Goal: Task Accomplishment & Management: Manage account settings

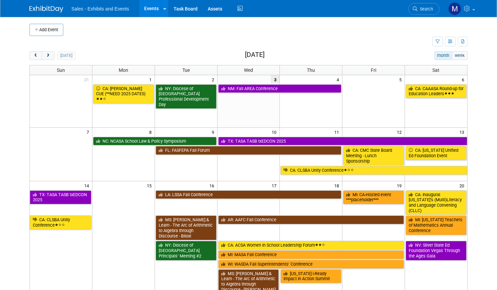
click at [456, 12] on img at bounding box center [455, 8] width 13 height 13
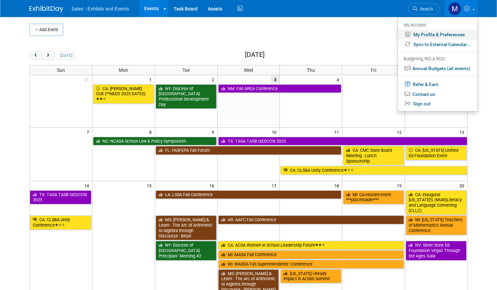
click at [449, 36] on link "My Profile & Preferences" at bounding box center [438, 35] width 80 height 10
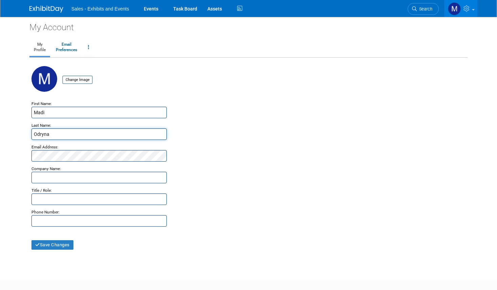
drag, startPoint x: 53, startPoint y: 130, endPoint x: 6, endPoint y: 129, distance: 47.4
click at [6, 129] on body "Sales - Exhibits and Events Events Task Board Assets Activity Feed" at bounding box center [248, 145] width 497 height 290
drag, startPoint x: 54, startPoint y: 133, endPoint x: 13, endPoint y: 133, distance: 41.0
click at [13, 133] on body "Sales - Exhibits and Events Events Task Board Assets Activity Feed" at bounding box center [248, 145] width 497 height 290
type input "E"
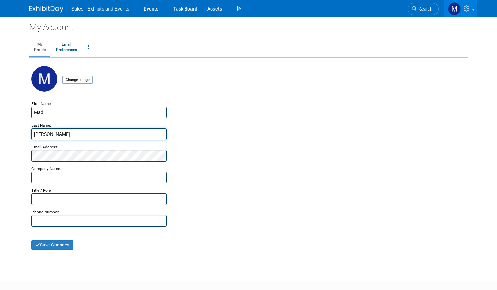
type input "Rinaldi"
click at [42, 245] on button "Save Changes" at bounding box center [52, 244] width 42 height 9
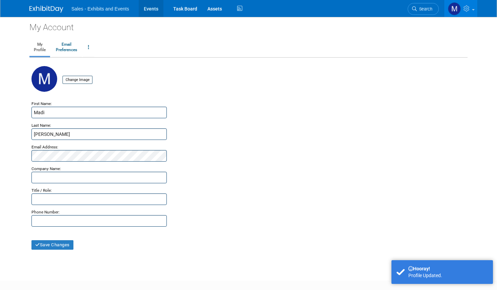
click at [149, 9] on link "Events" at bounding box center [151, 8] width 25 height 17
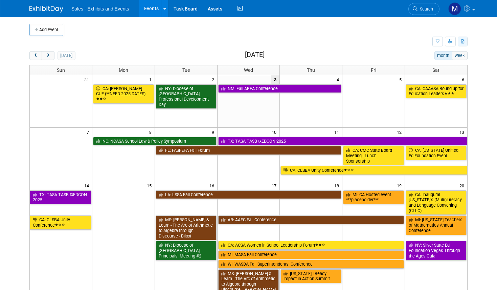
click at [460, 43] on button "button" at bounding box center [463, 42] width 10 height 10
click at [436, 63] on span "(1302 Events)" at bounding box center [442, 63] width 25 height 5
click at [449, 44] on button "button" at bounding box center [450, 42] width 11 height 10
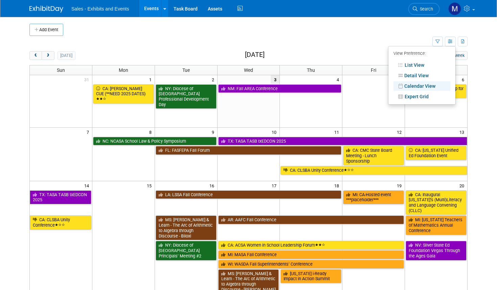
click at [441, 19] on div "Add Event" at bounding box center [248, 26] width 438 height 19
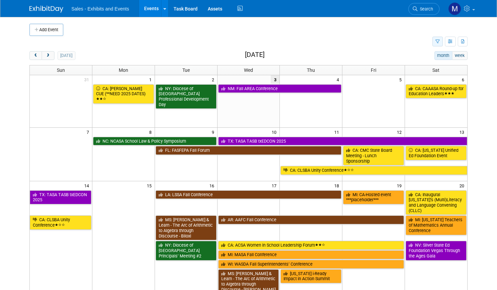
click at [438, 44] on button "button" at bounding box center [438, 42] width 10 height 10
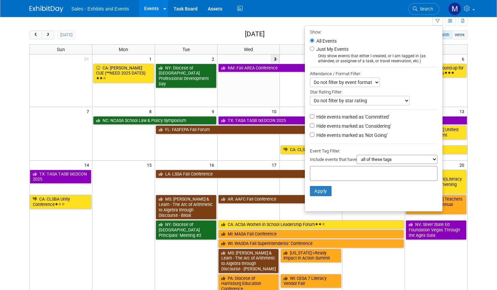
scroll to position [21, 0]
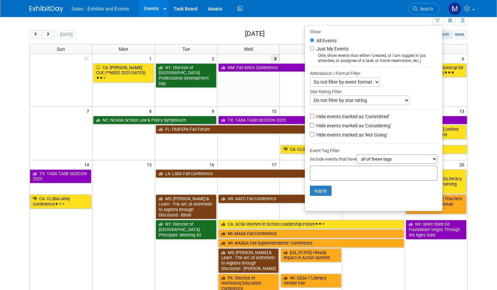
click at [381, 158] on select "all of these tags any one of these tags only and exactly these specific tags" at bounding box center [397, 158] width 81 height 9
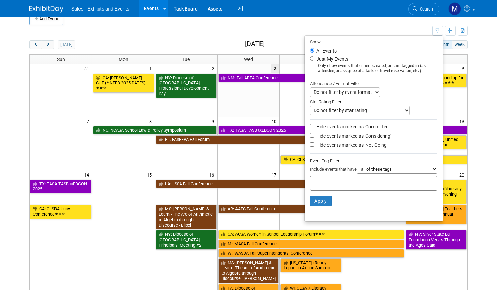
click at [336, 180] on input "text" at bounding box center [340, 182] width 54 height 7
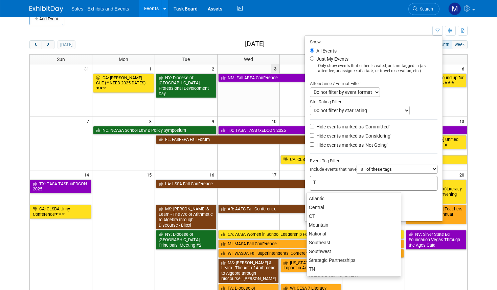
type input "TX"
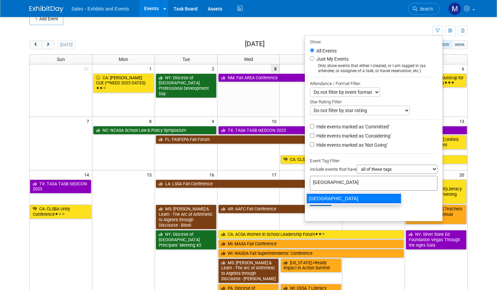
click at [328, 200] on div "TX" at bounding box center [354, 198] width 95 height 9
type input "TX"
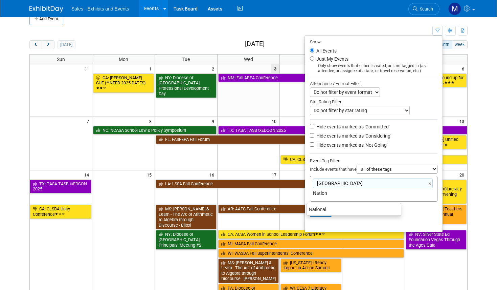
type input "Nationa"
click at [323, 211] on div "National" at bounding box center [354, 209] width 95 height 9
type input "TX, National"
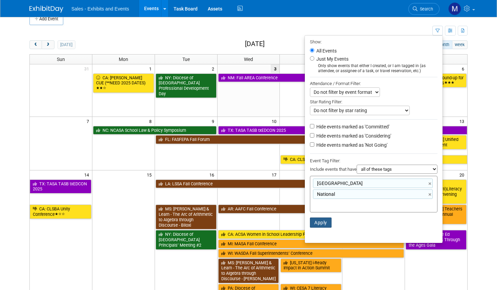
click at [319, 224] on button "Apply" at bounding box center [321, 222] width 22 height 10
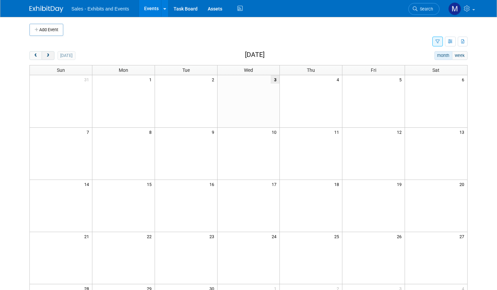
click at [47, 59] on button "next" at bounding box center [48, 55] width 13 height 9
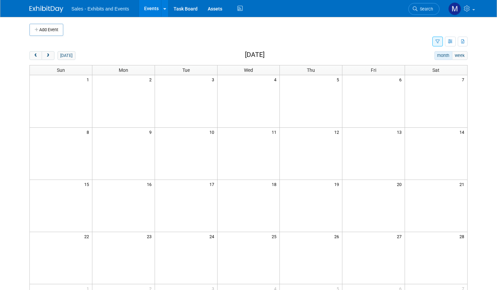
click at [436, 43] on icon "button" at bounding box center [438, 42] width 4 height 4
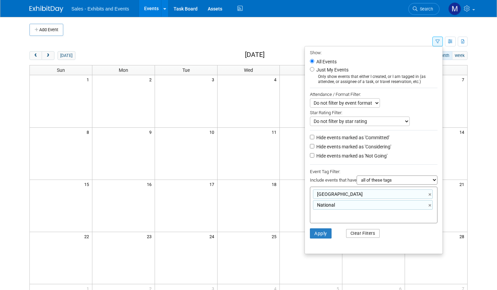
click at [352, 237] on button "Clear Filters" at bounding box center [363, 233] width 34 height 9
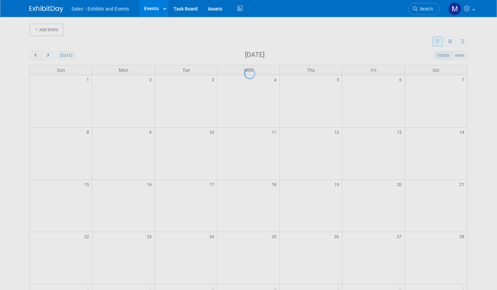
click at [254, 44] on div at bounding box center [248, 145] width 9 height 290
